Goal: Task Accomplishment & Management: Manage account settings

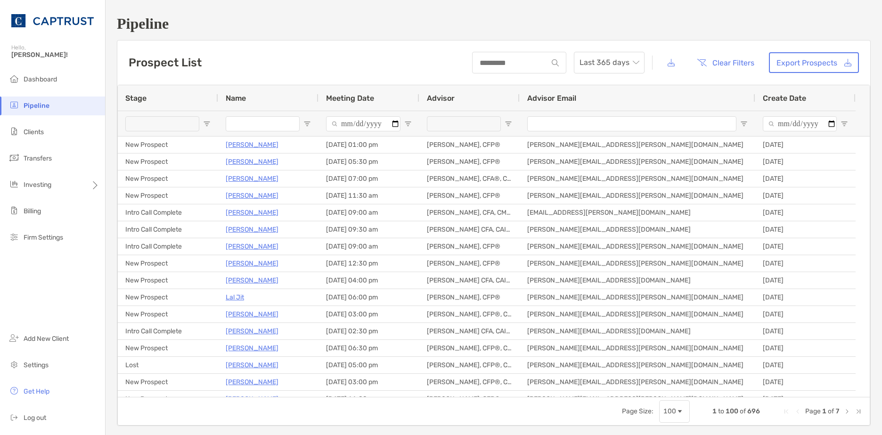
click at [284, 125] on input "Name Filter Input" at bounding box center [263, 123] width 74 height 15
click at [302, 122] on div at bounding box center [268, 123] width 100 height 25
drag, startPoint x: 210, startPoint y: 122, endPoint x: 203, endPoint y: 122, distance: 7.1
click at [207, 122] on span "Open Filter Menu" at bounding box center [207, 124] width 8 height 8
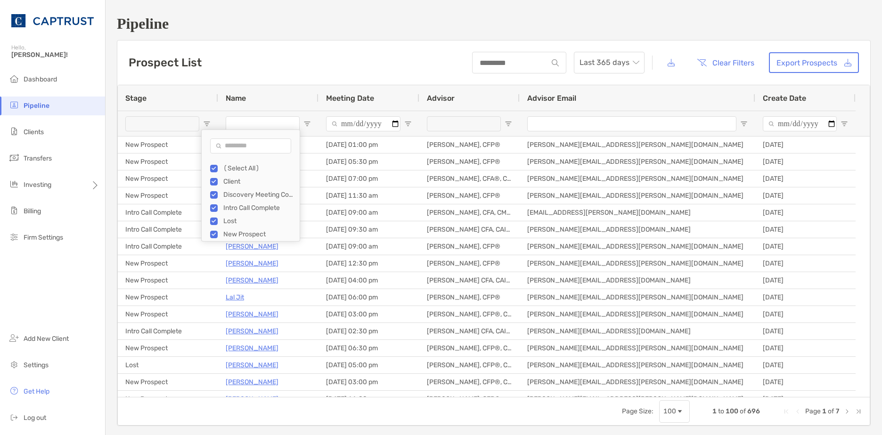
click at [225, 167] on div "(Select All)" at bounding box center [258, 168] width 71 height 8
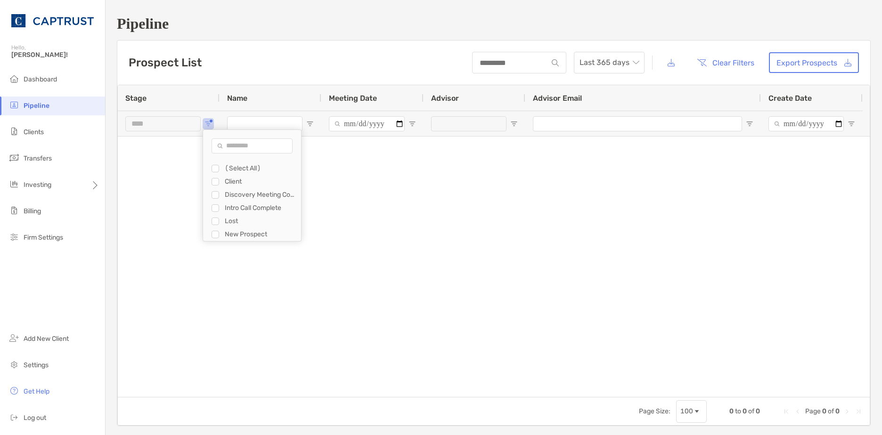
type input "********"
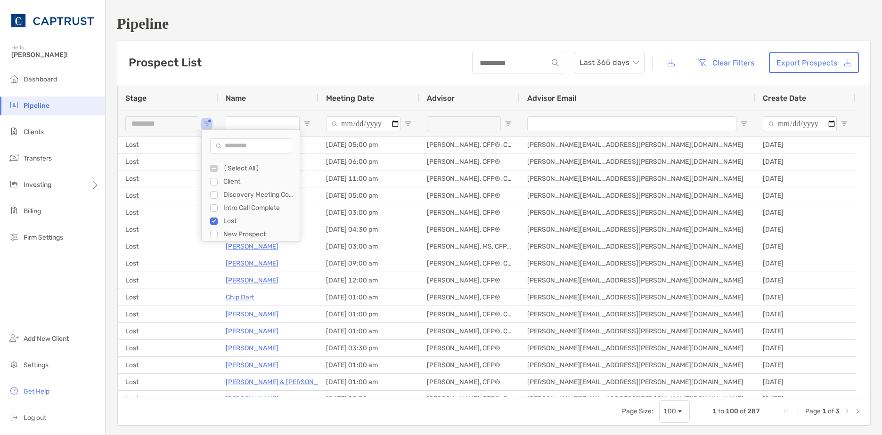
scroll to position [13, 0]
click at [270, 36] on div "Pipeline Prospect List Last 365 days Clear Filters Export Prospects 1 to 100 of…" at bounding box center [494, 220] width 776 height 441
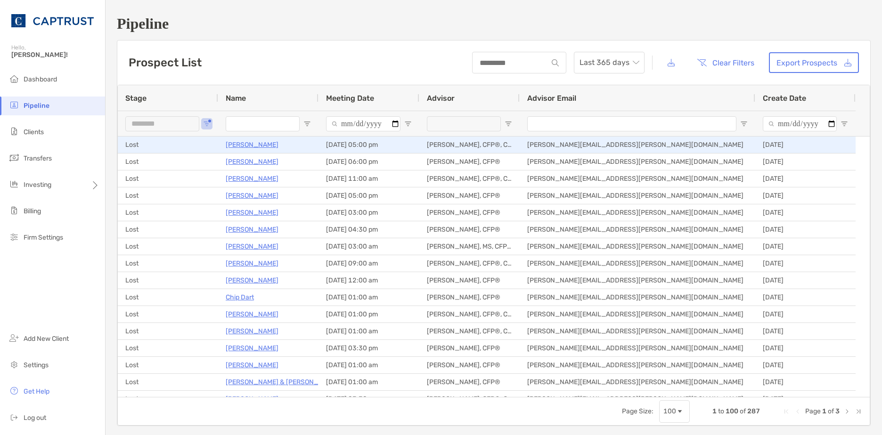
click at [241, 144] on p "Jeff Demuth" at bounding box center [252, 145] width 53 height 12
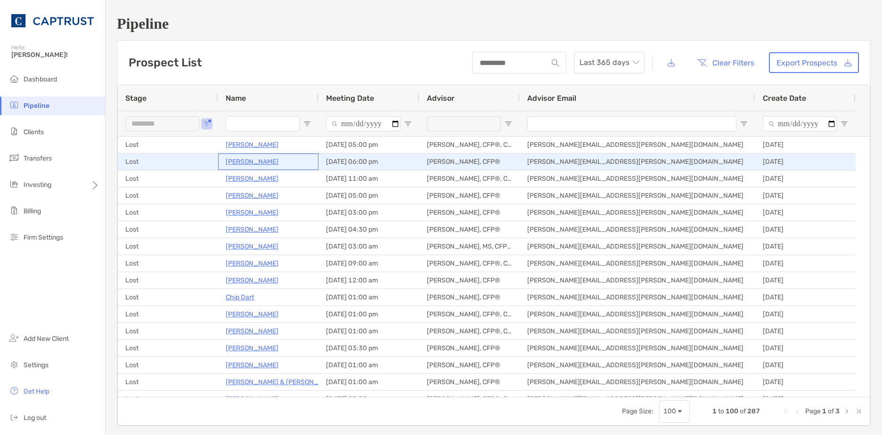
click at [250, 162] on p "Amy Walker" at bounding box center [252, 162] width 53 height 12
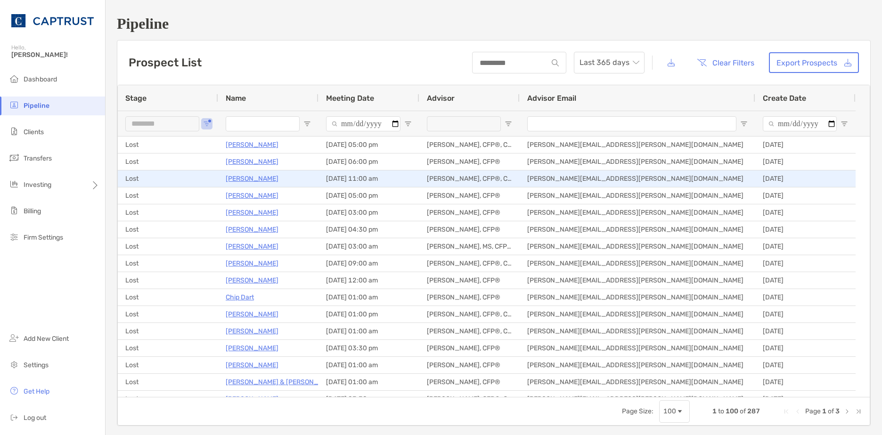
click at [245, 181] on p "Jennifer D" at bounding box center [252, 179] width 53 height 12
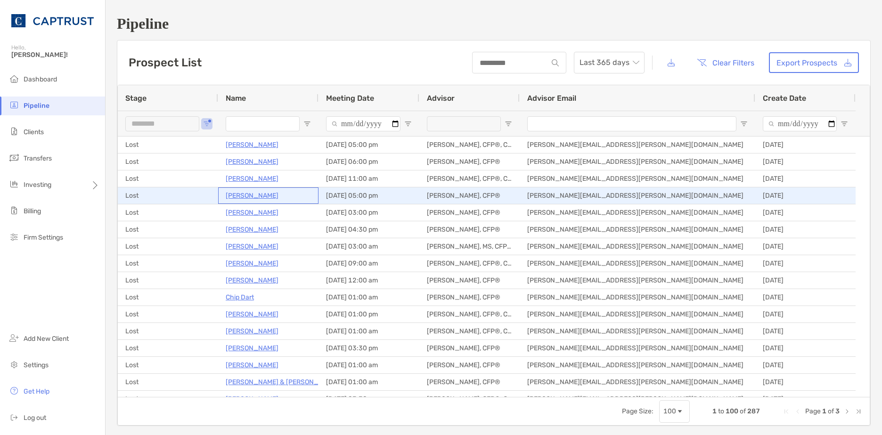
click at [244, 192] on p "Ali Mahmoud" at bounding box center [252, 196] width 53 height 12
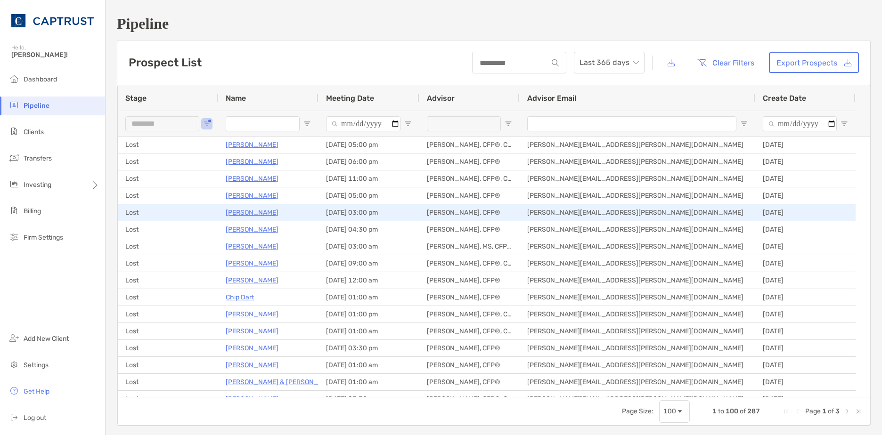
click at [255, 212] on p "David Wilson" at bounding box center [252, 213] width 53 height 12
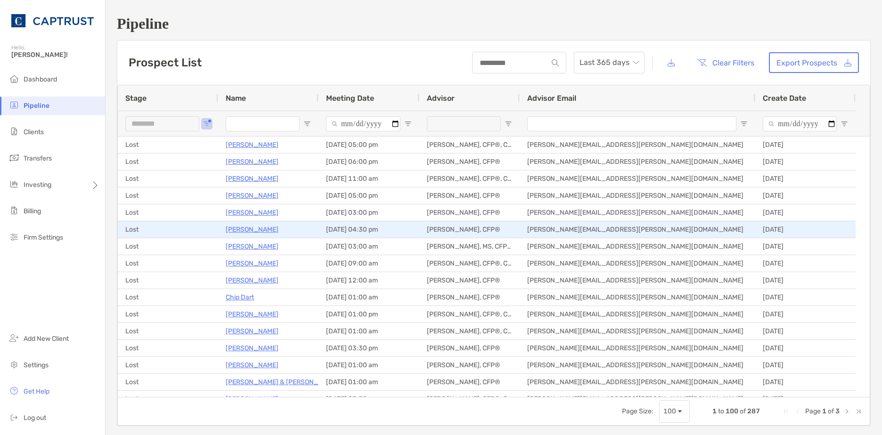
click at [264, 227] on p "[PERSON_NAME]" at bounding box center [252, 230] width 53 height 12
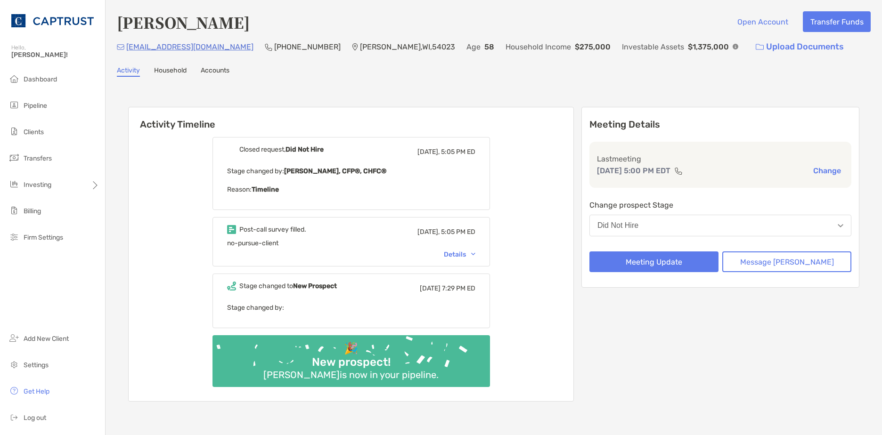
click at [471, 253] on div "Details" at bounding box center [460, 255] width 32 height 8
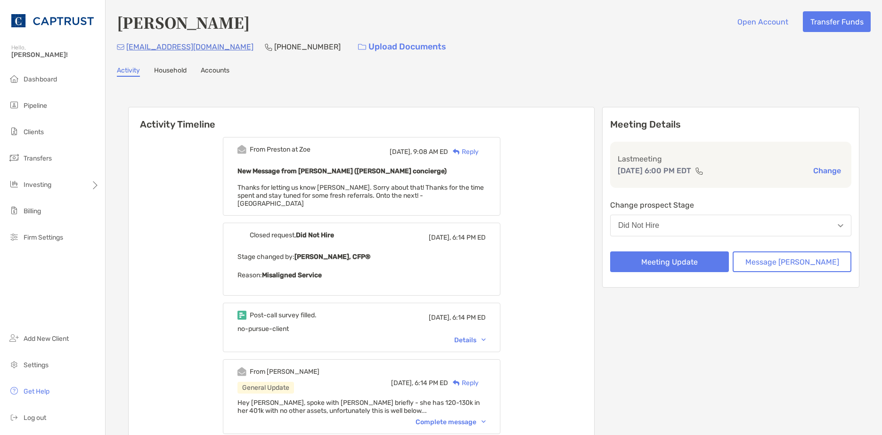
scroll to position [47, 0]
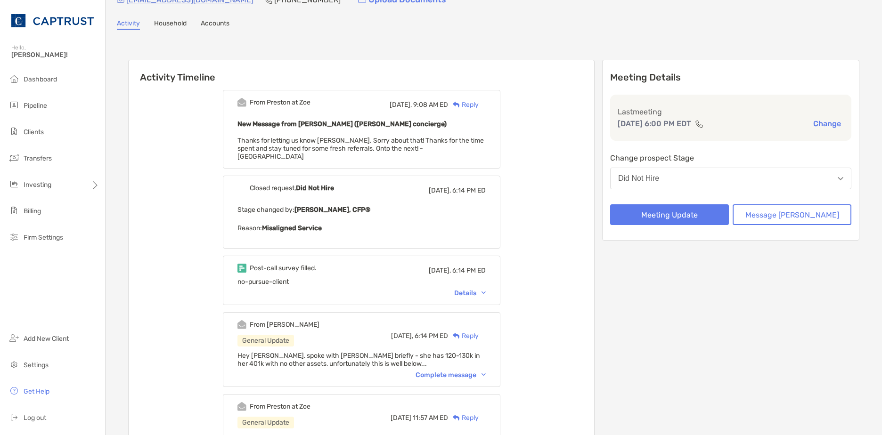
click at [489, 281] on div "Post-call survey filled. [DATE], 6:14 PM ED no-pursue-client Details" at bounding box center [361, 280] width 277 height 49
click at [486, 289] on div "Details" at bounding box center [470, 293] width 32 height 8
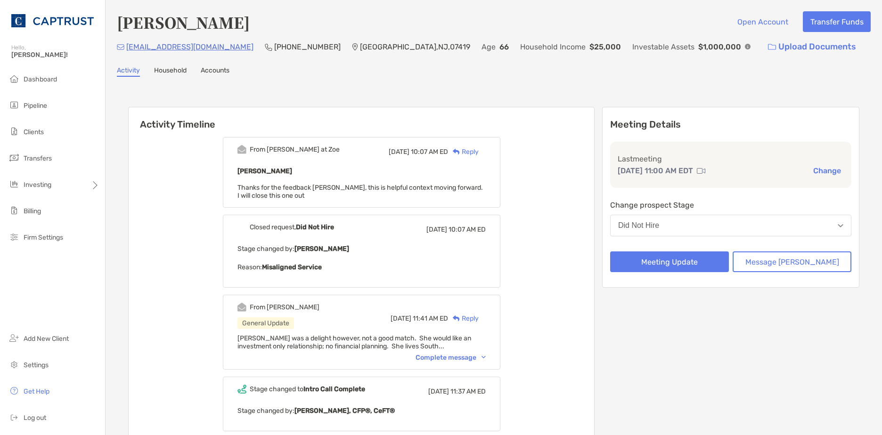
scroll to position [188, 0]
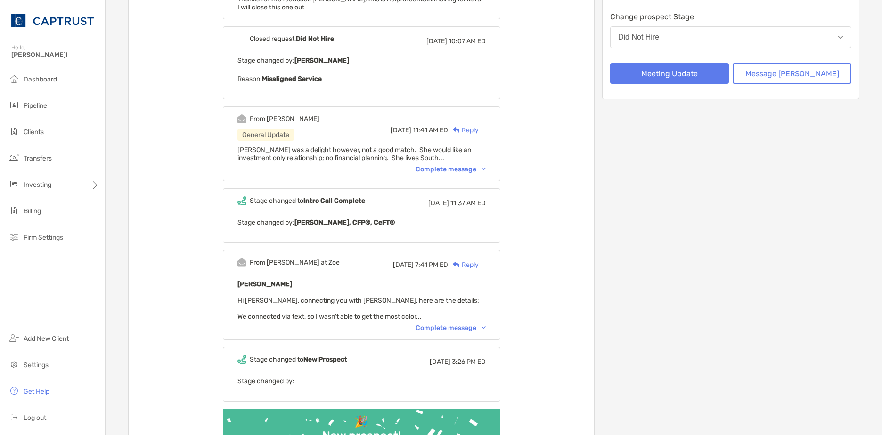
click at [463, 170] on div "Complete message" at bounding box center [450, 169] width 70 height 8
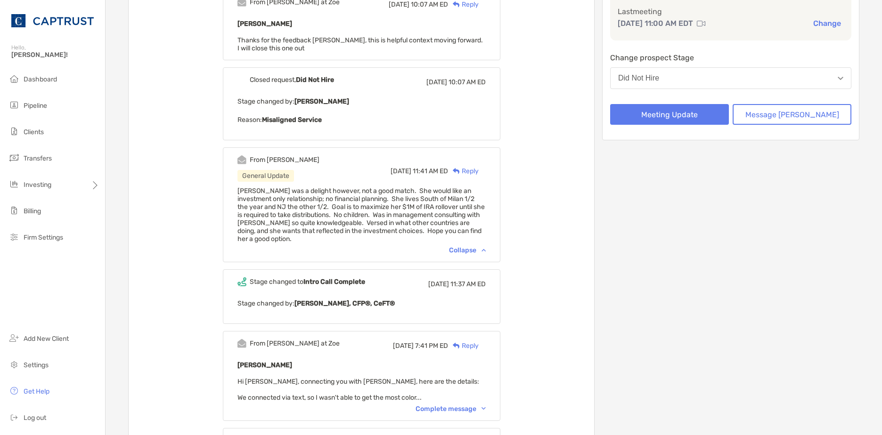
scroll to position [283, 0]
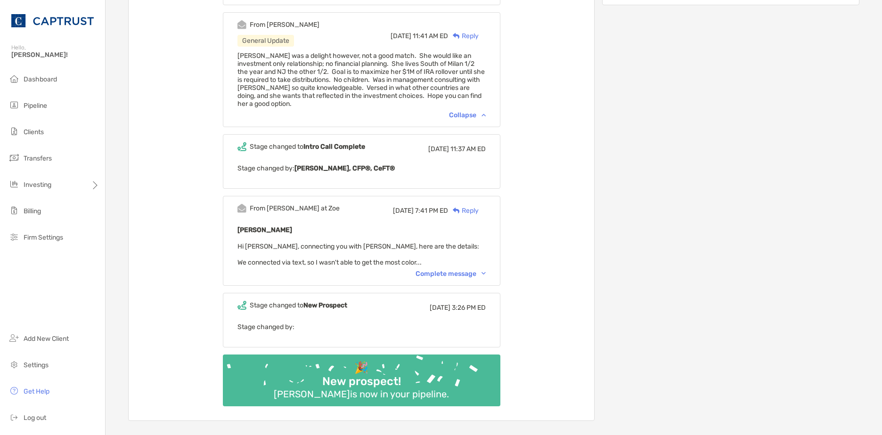
click at [469, 272] on div "Complete message" at bounding box center [450, 274] width 70 height 8
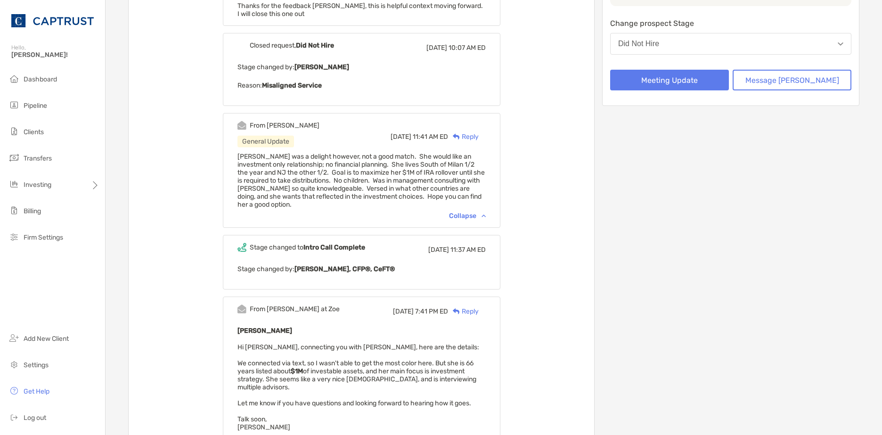
scroll to position [0, 0]
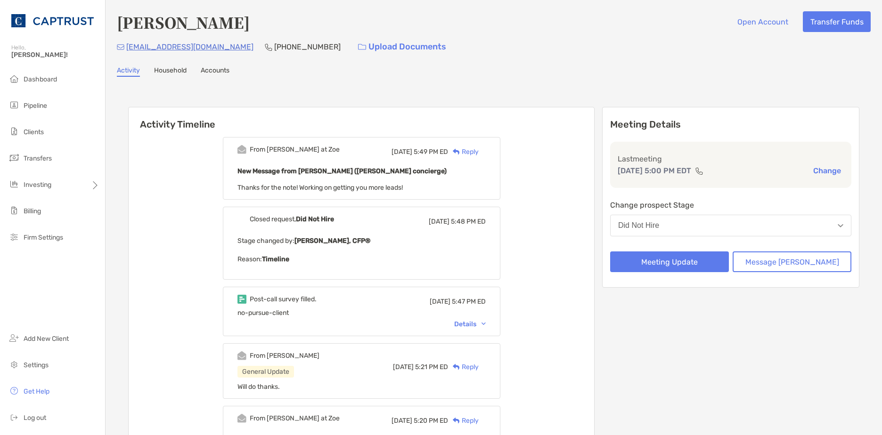
click at [487, 329] on div "Post-call survey filled. Fri, Aug 22 5:47 PM ED no-pursue-client Details" at bounding box center [361, 311] width 277 height 49
click at [486, 326] on div "Details" at bounding box center [470, 324] width 32 height 8
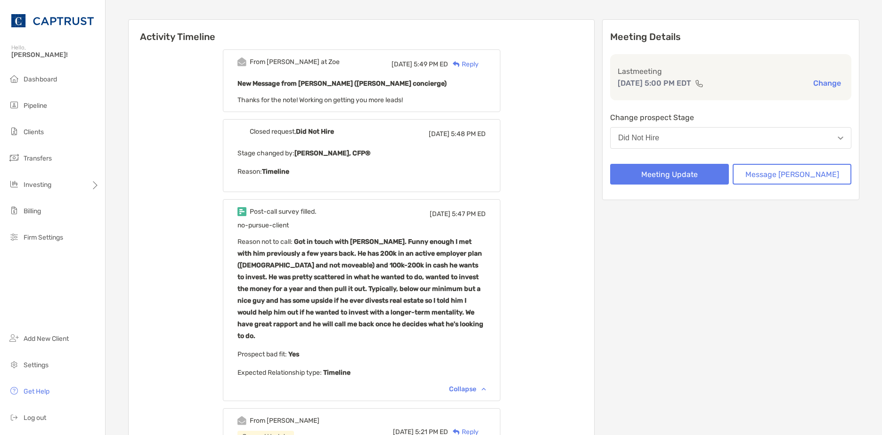
scroll to position [94, 0]
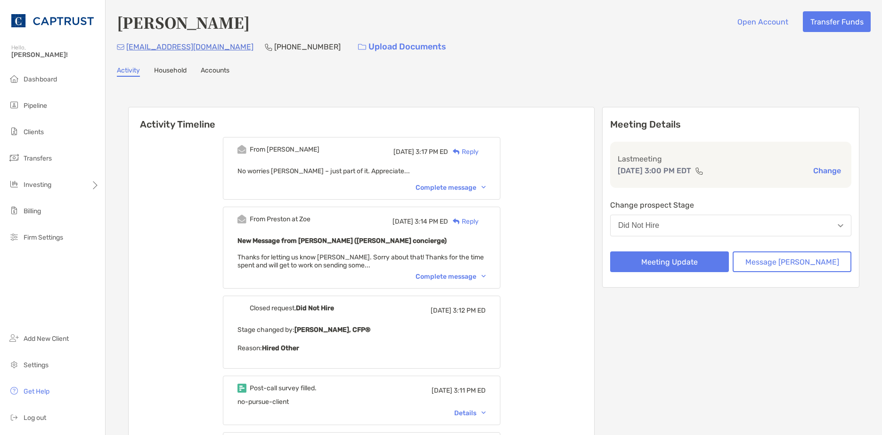
click at [473, 181] on div "From Taylor Mon, Aug 25 3:17 PM ED Reply No worries Preston – just part of it. …" at bounding box center [361, 168] width 277 height 63
drag, startPoint x: 473, startPoint y: 191, endPoint x: 468, endPoint y: 187, distance: 6.8
click at [468, 187] on div "Complete message" at bounding box center [450, 188] width 70 height 8
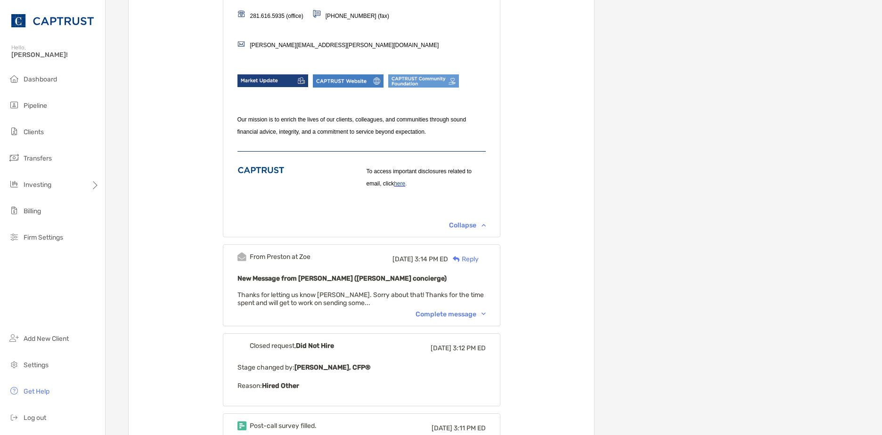
scroll to position [330, 0]
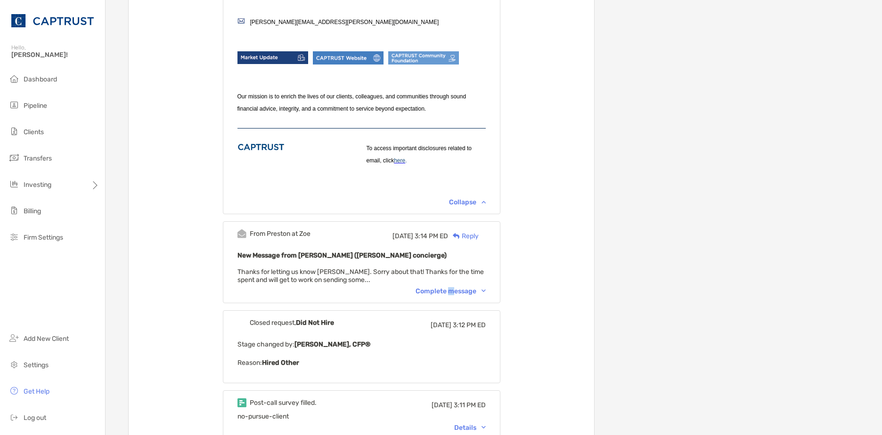
click at [462, 295] on div "Complete message" at bounding box center [450, 291] width 70 height 8
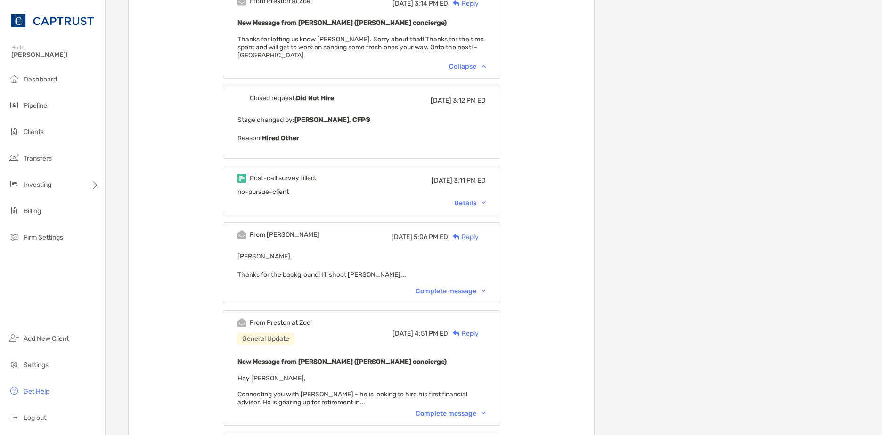
scroll to position [565, 0]
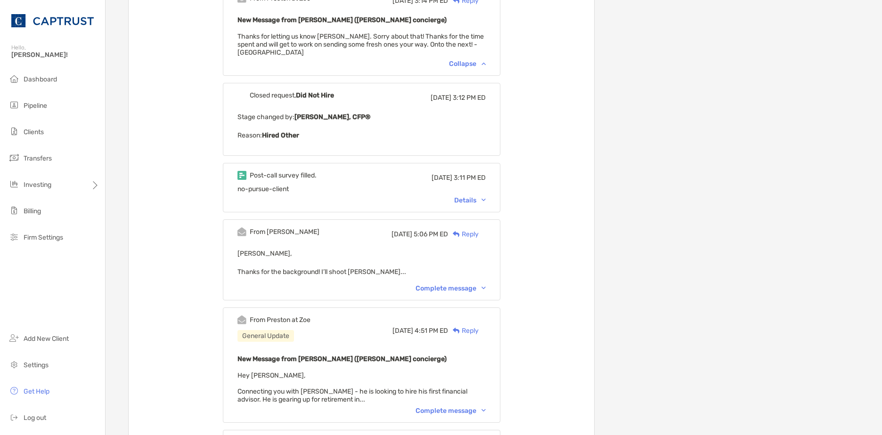
click at [478, 200] on div "Details" at bounding box center [470, 200] width 32 height 8
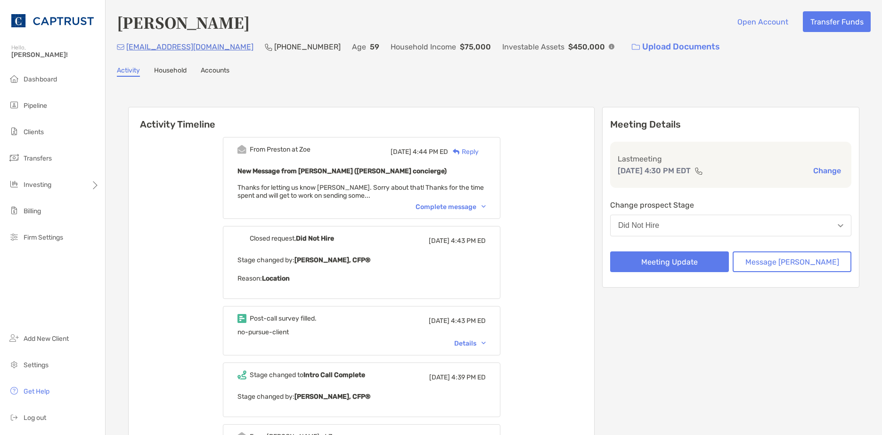
click at [467, 204] on div "Complete message" at bounding box center [450, 207] width 70 height 8
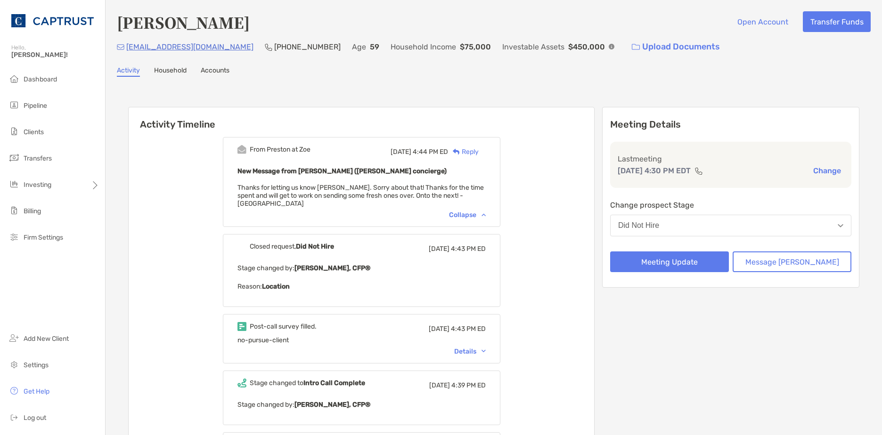
scroll to position [47, 0]
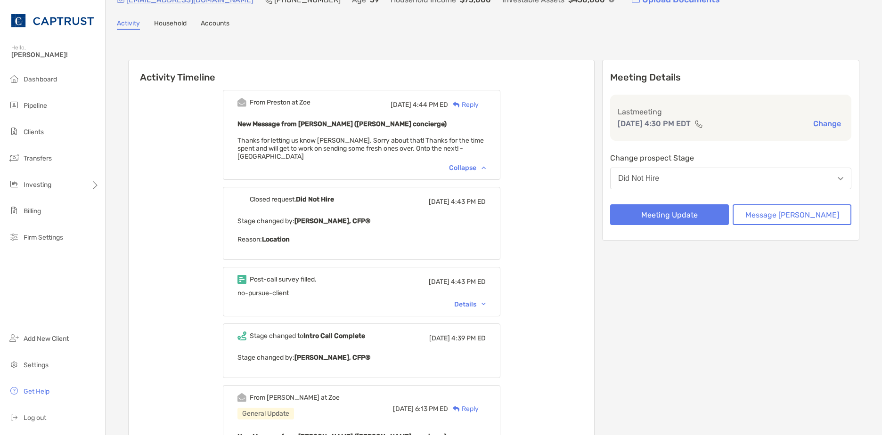
click at [485, 300] on div "Details" at bounding box center [470, 304] width 32 height 8
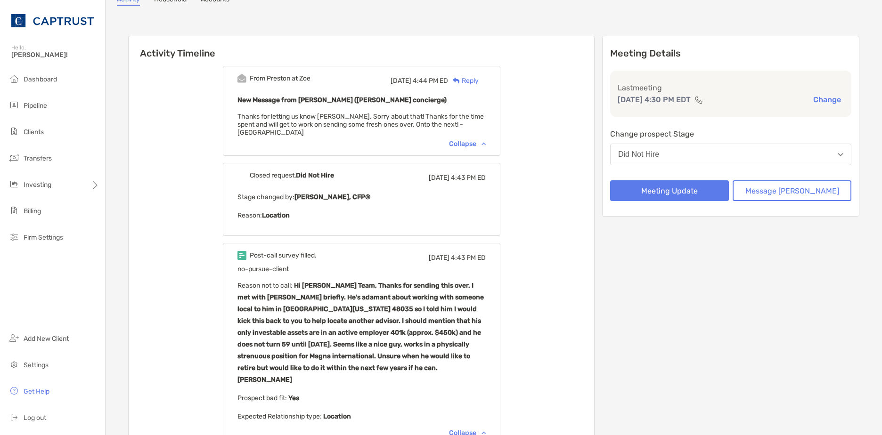
scroll to position [0, 0]
